Goal: Information Seeking & Learning: Find specific fact

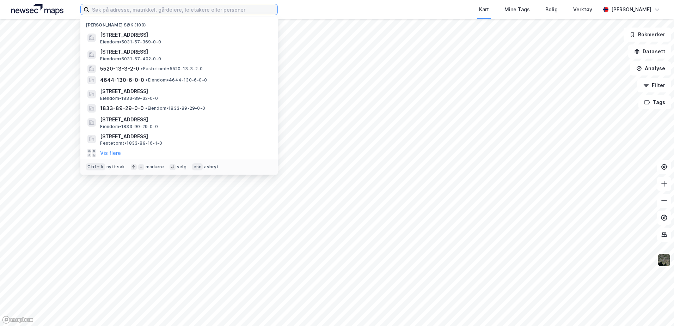
click at [128, 8] on input at bounding box center [183, 9] width 188 height 11
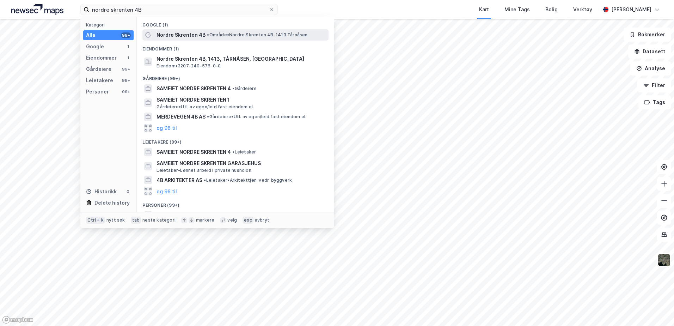
click at [243, 32] on span "• Område • Nordre Skrenten 4B, 1413 Tårnåsen" at bounding box center [257, 35] width 101 height 6
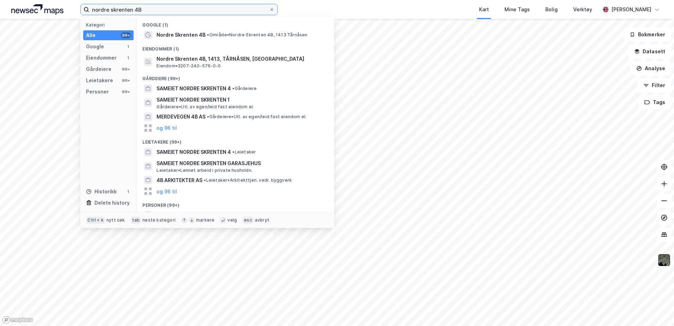
click at [149, 5] on input "nordre skrenten 4B" at bounding box center [179, 9] width 180 height 11
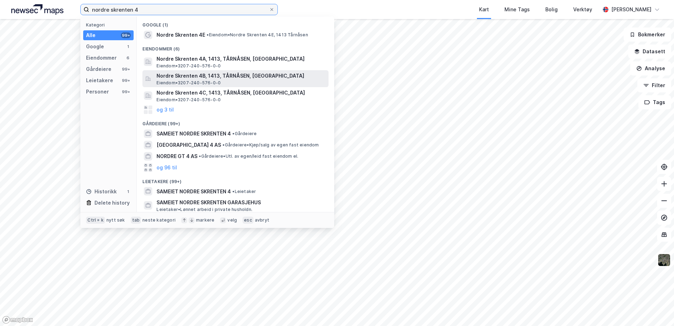
type input "nordre skrenten 4"
click at [192, 78] on span "Nordre Skrenten 4B, 1413, TÅRNÅSEN, [GEOGRAPHIC_DATA]" at bounding box center [241, 76] width 169 height 8
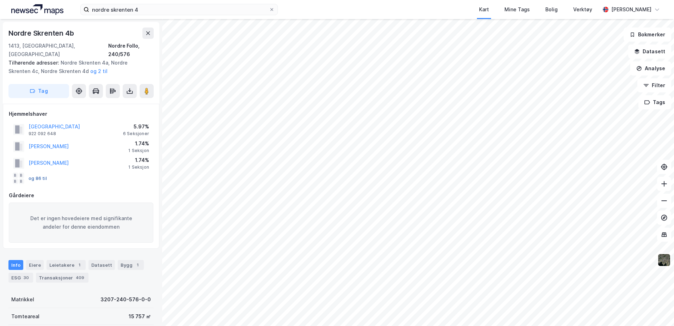
click at [0, 0] on button "og 86 til" at bounding box center [0, 0] width 0 height 0
